Goal: Task Accomplishment & Management: Use online tool/utility

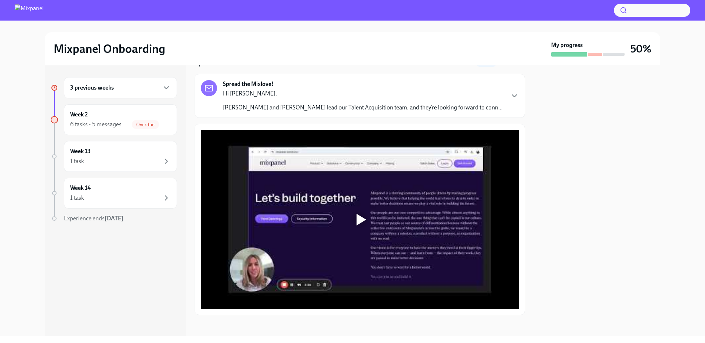
scroll to position [38, 0]
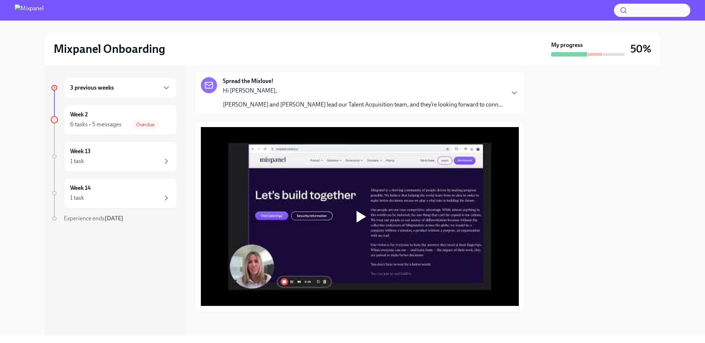
click at [364, 213] on div at bounding box center [361, 217] width 10 height 12
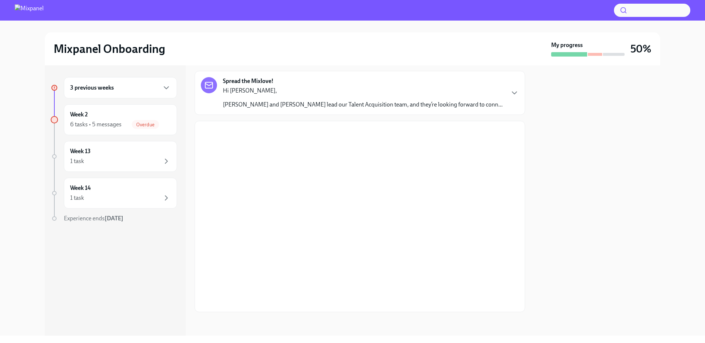
click at [169, 289] on div "3 previous weeks Week 2 6 tasks • 5 messages Overdue Week 13 1 task Week 14 1 t…" at bounding box center [115, 200] width 141 height 270
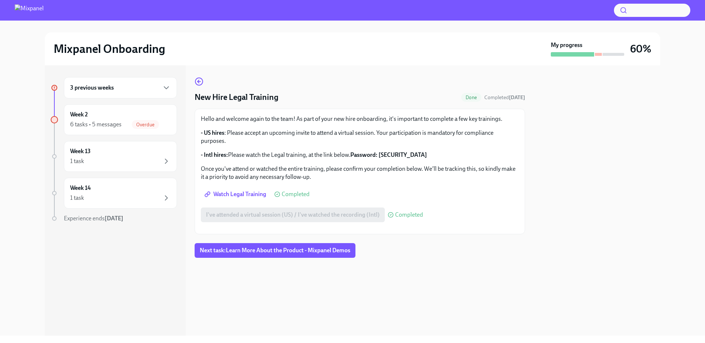
scroll to position [26, 0]
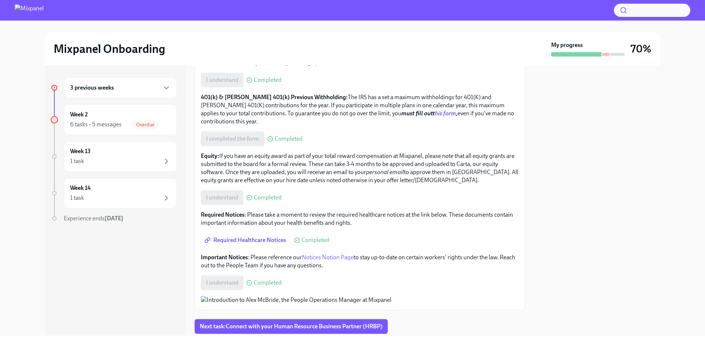
scroll to position [502, 0]
